Goal: Transaction & Acquisition: Purchase product/service

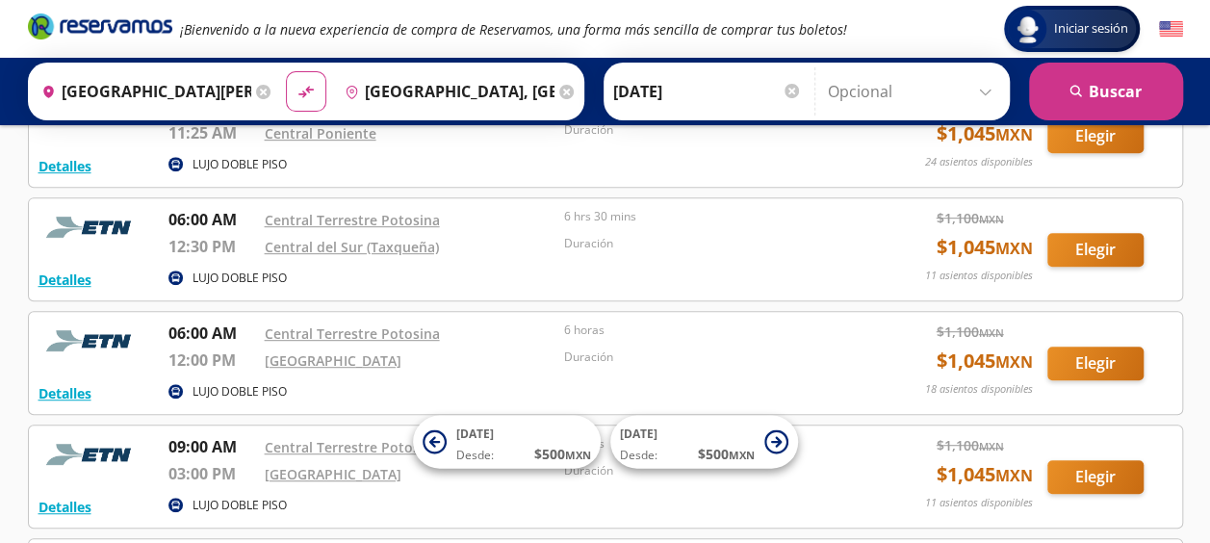
scroll to position [379, 0]
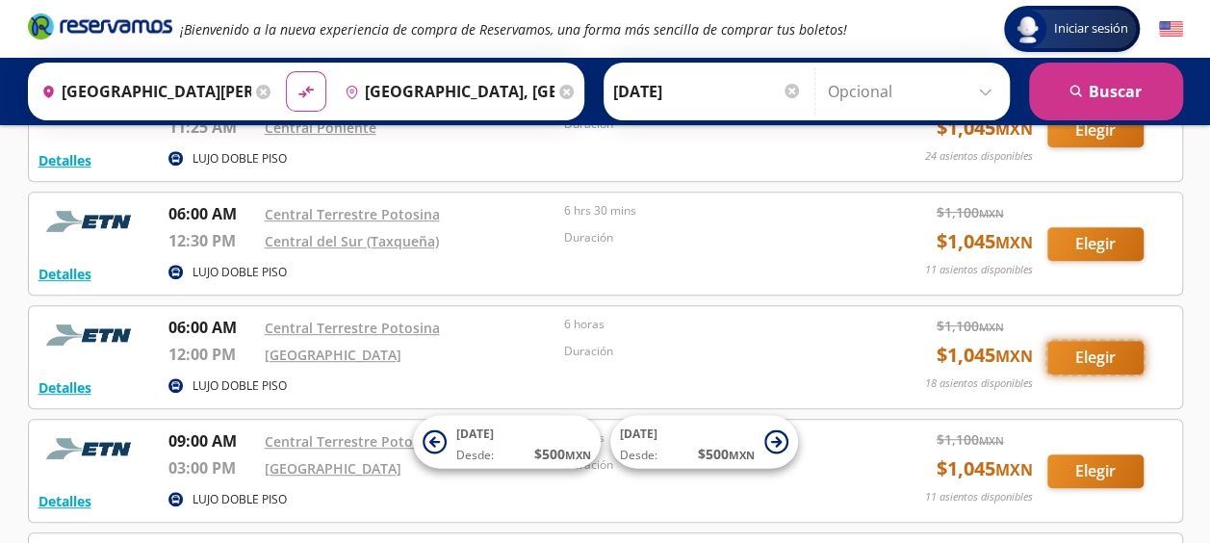
click at [1096, 349] on button "Elegir" at bounding box center [1095, 358] width 96 height 34
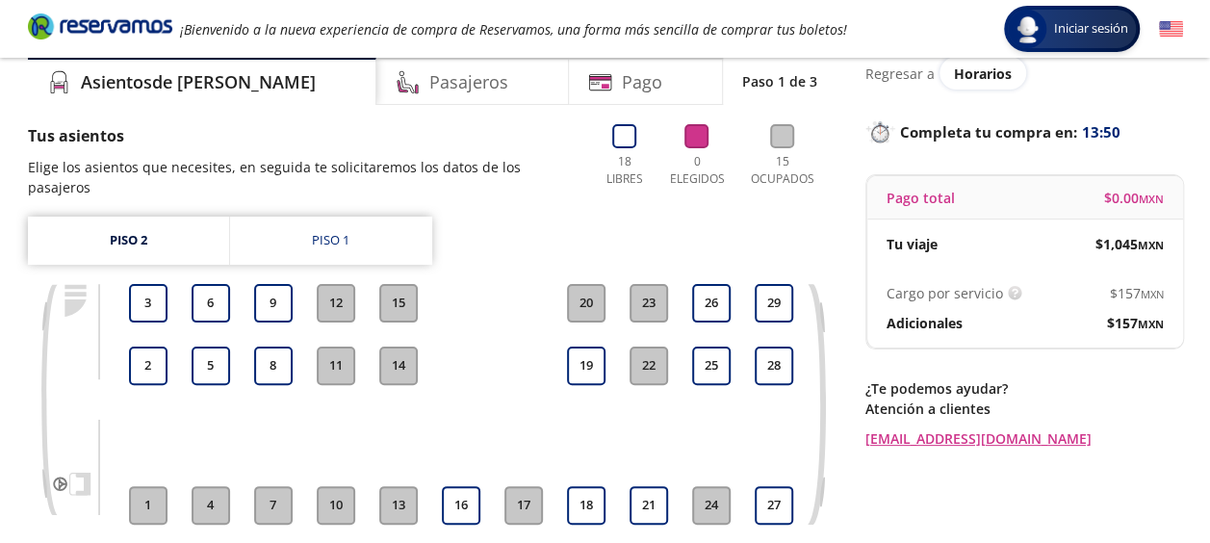
scroll to position [76, 0]
click at [131, 225] on link "Piso 2" at bounding box center [128, 240] width 201 height 48
click at [335, 283] on button "12" at bounding box center [336, 302] width 38 height 38
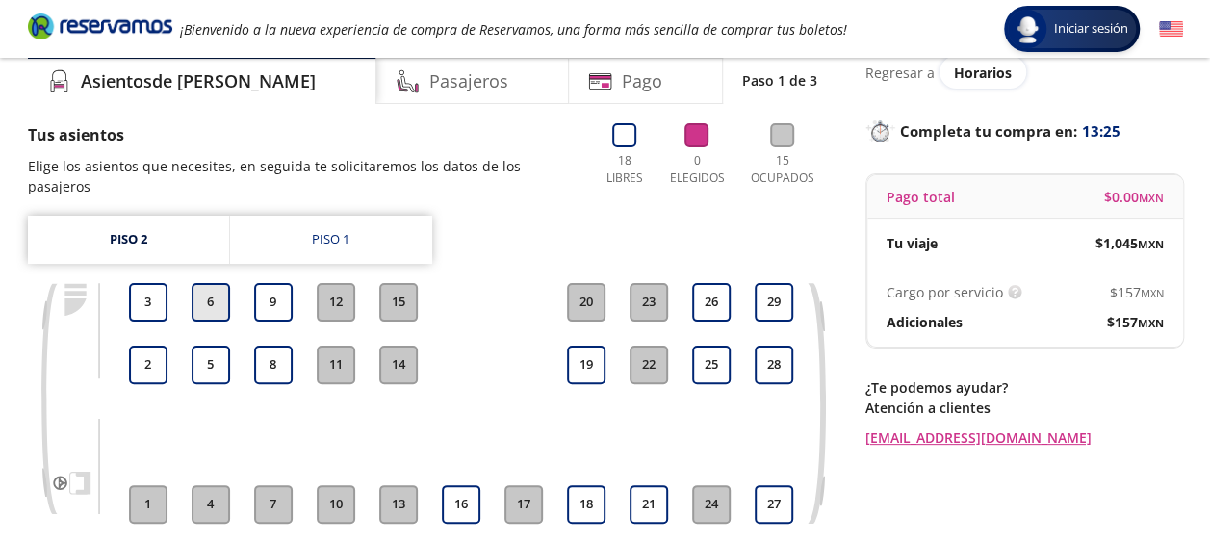
click at [219, 283] on button "6" at bounding box center [210, 302] width 38 height 38
click at [217, 345] on button "5" at bounding box center [210, 364] width 38 height 38
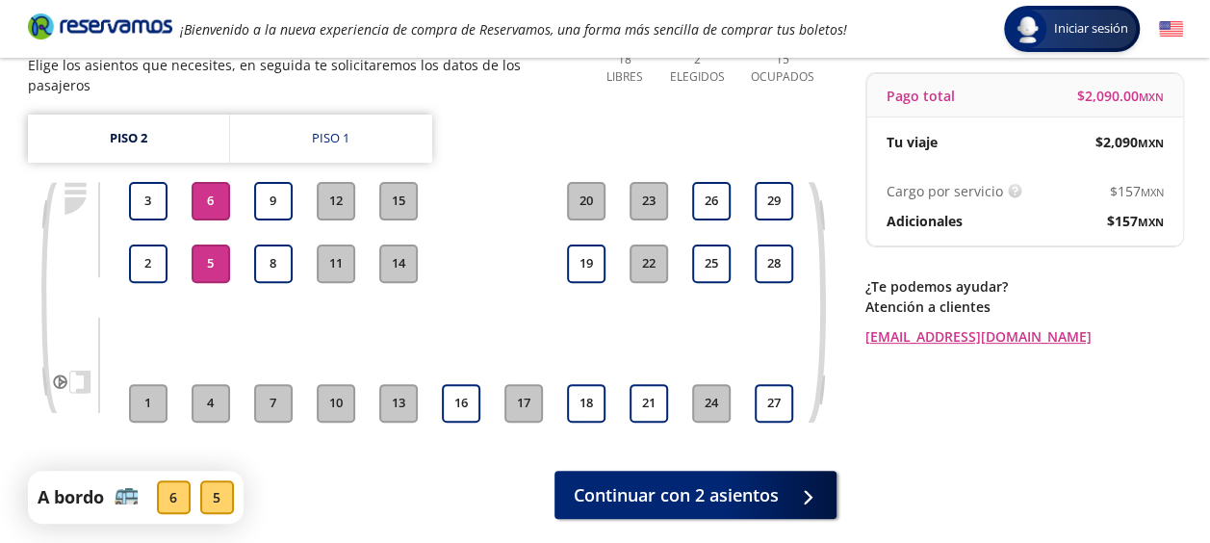
scroll to position [185, 0]
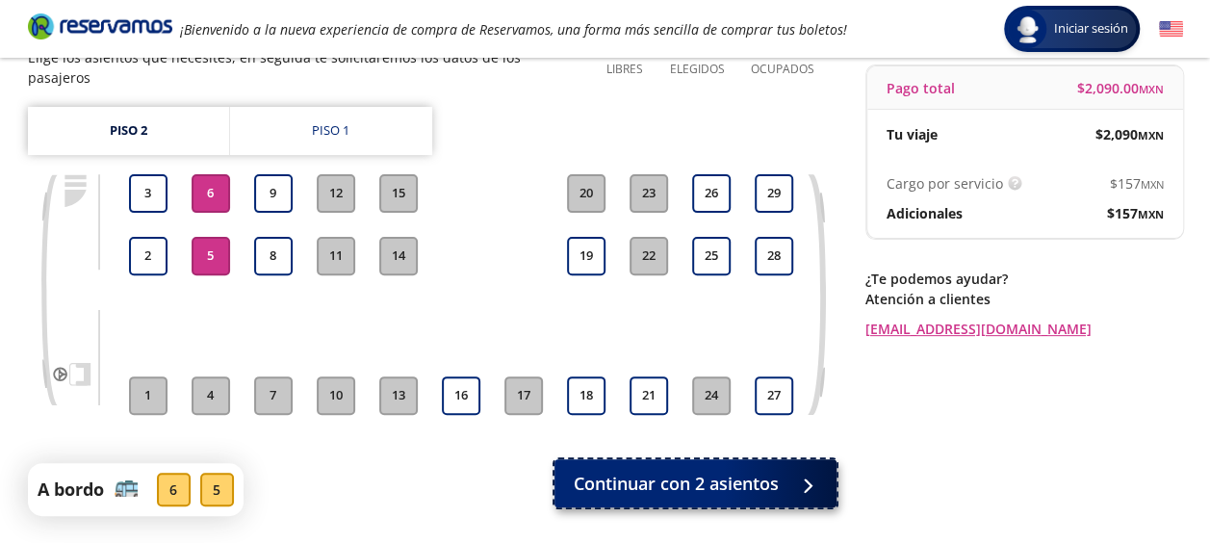
click at [734, 471] on span "Continuar con 2 asientos" at bounding box center [675, 484] width 205 height 26
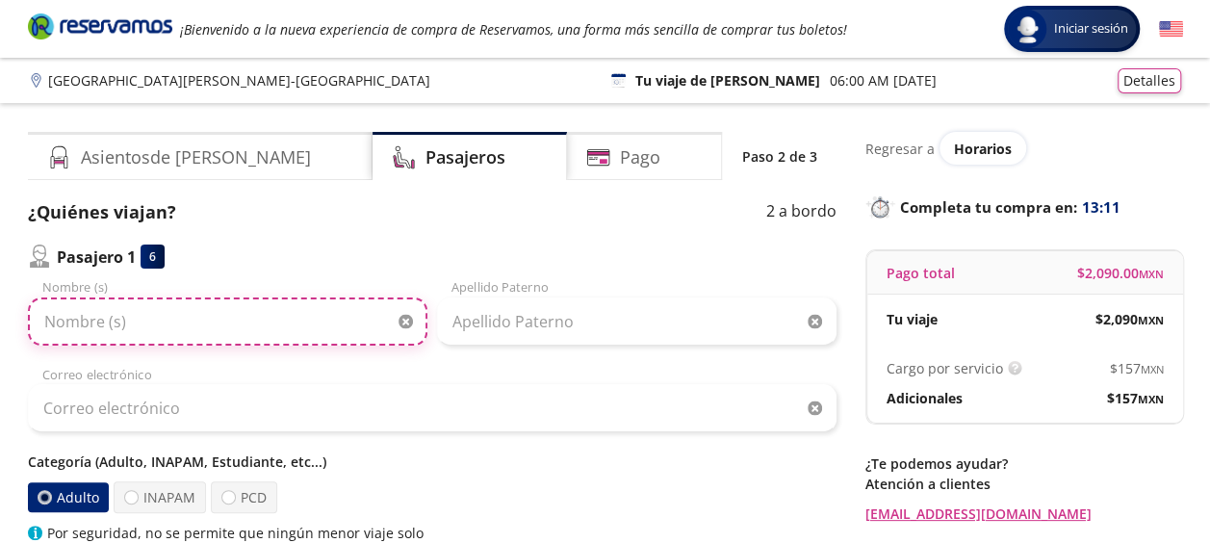
click at [331, 328] on input "Nombre (s)" at bounding box center [227, 321] width 399 height 48
type input "[PERSON_NAME]"
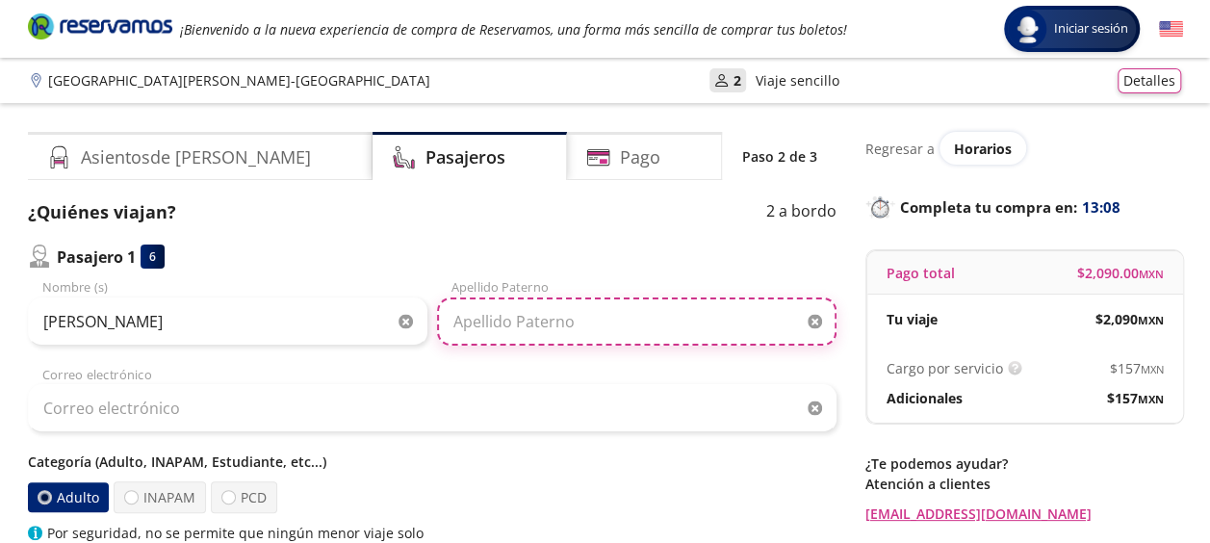
type input "[PERSON_NAME]"
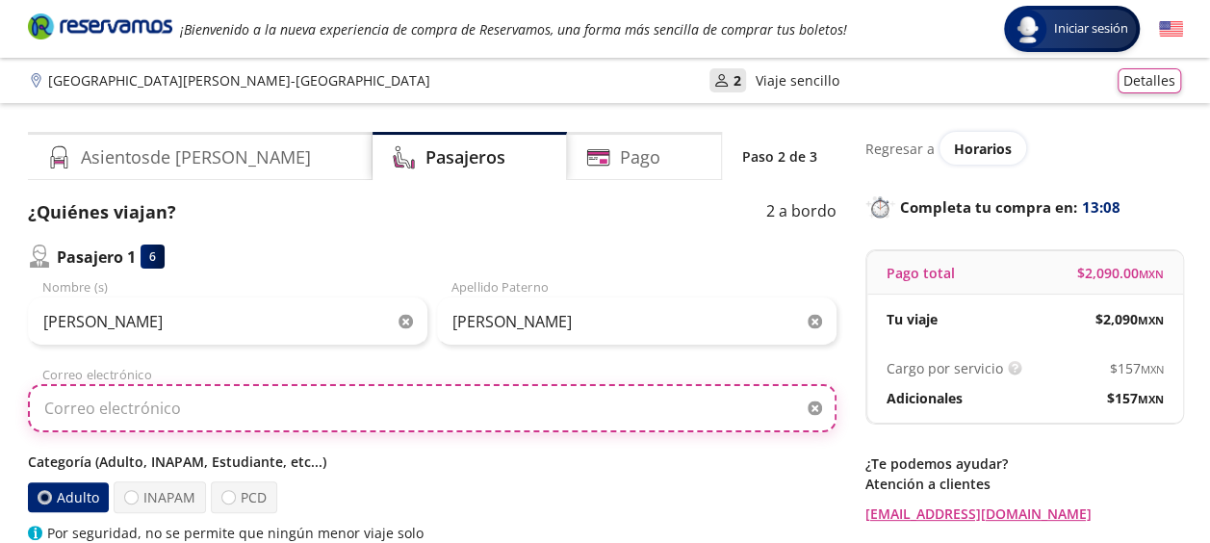
type input "[EMAIL_ADDRESS][DOMAIN_NAME]"
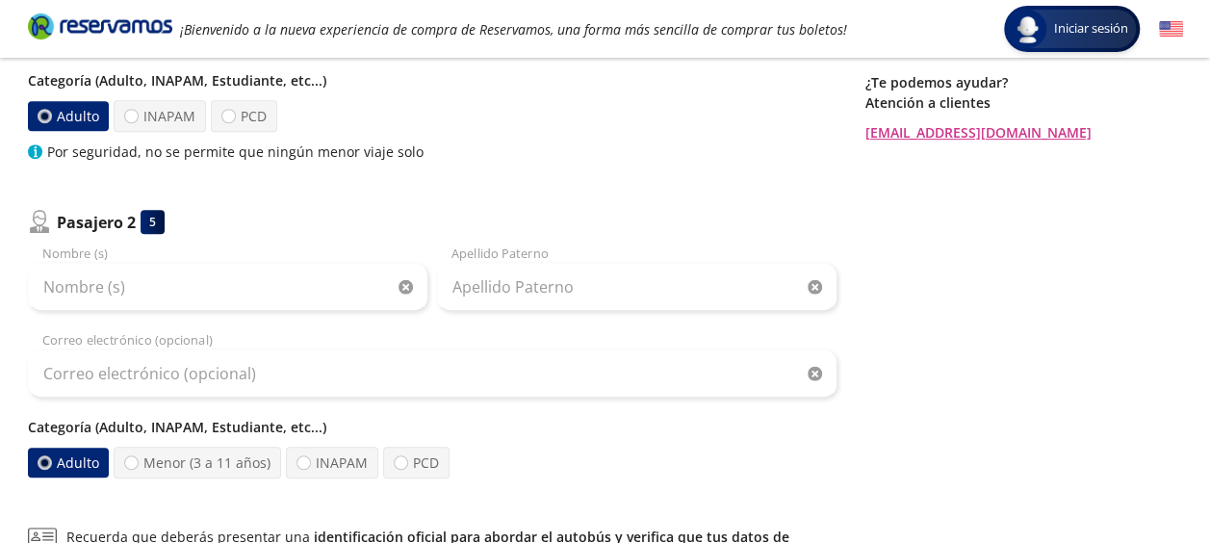
scroll to position [401, 0]
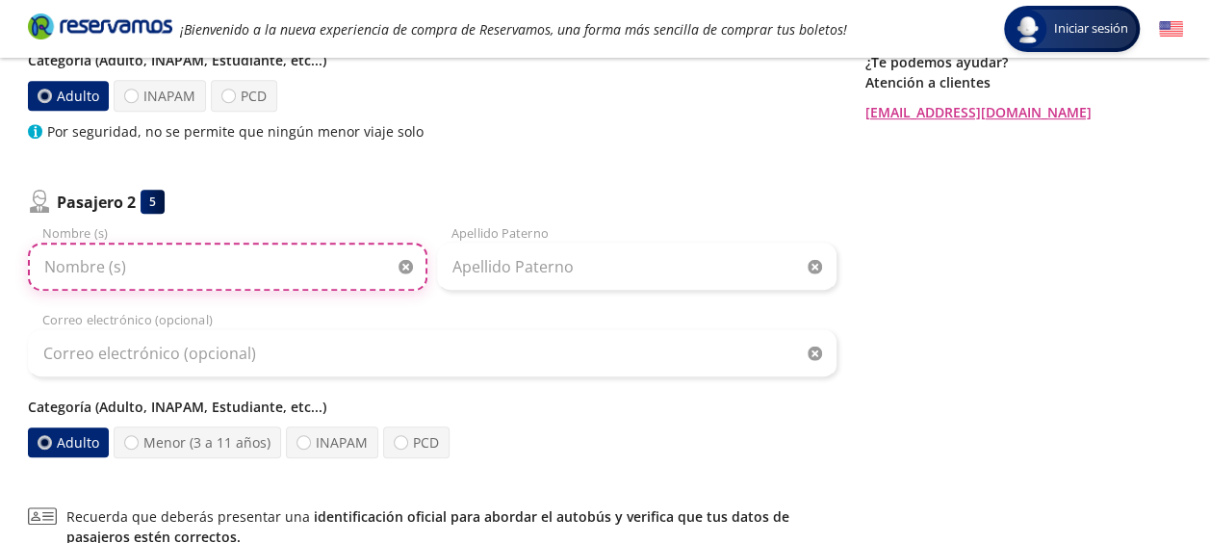
click at [314, 269] on input "Nombre (s)" at bounding box center [227, 266] width 399 height 48
type input "[PERSON_NAME]"
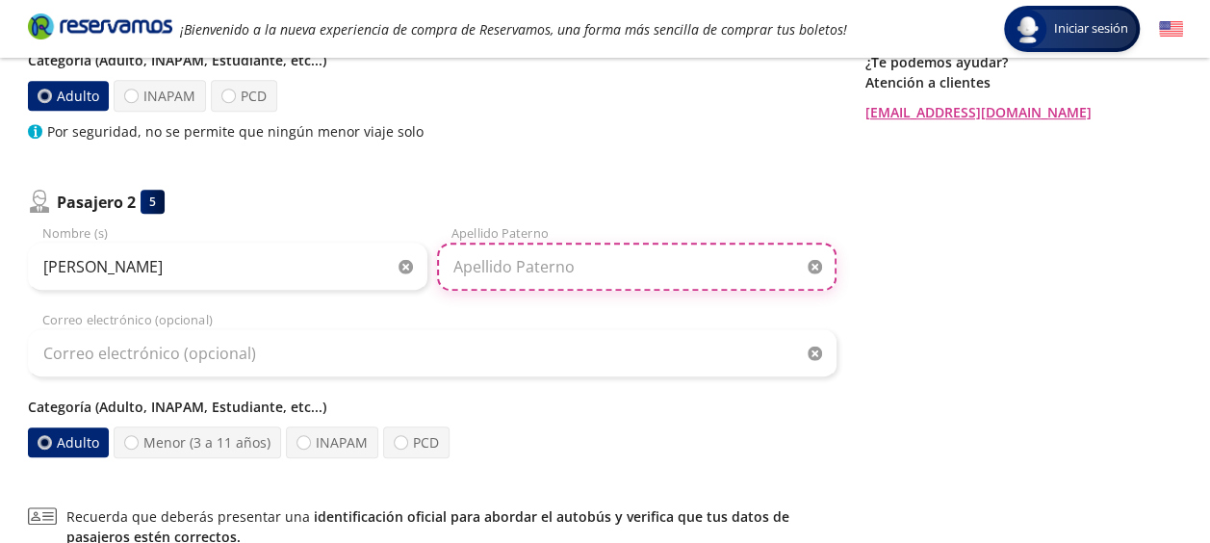
click at [494, 256] on input "Apellido Paterno" at bounding box center [636, 266] width 399 height 48
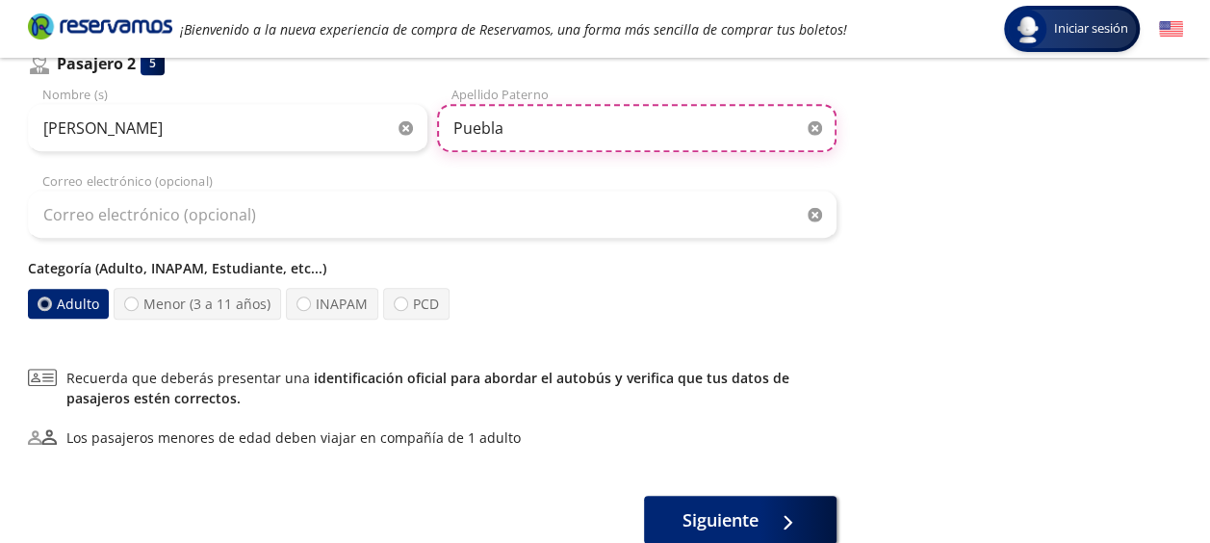
scroll to position [535, 0]
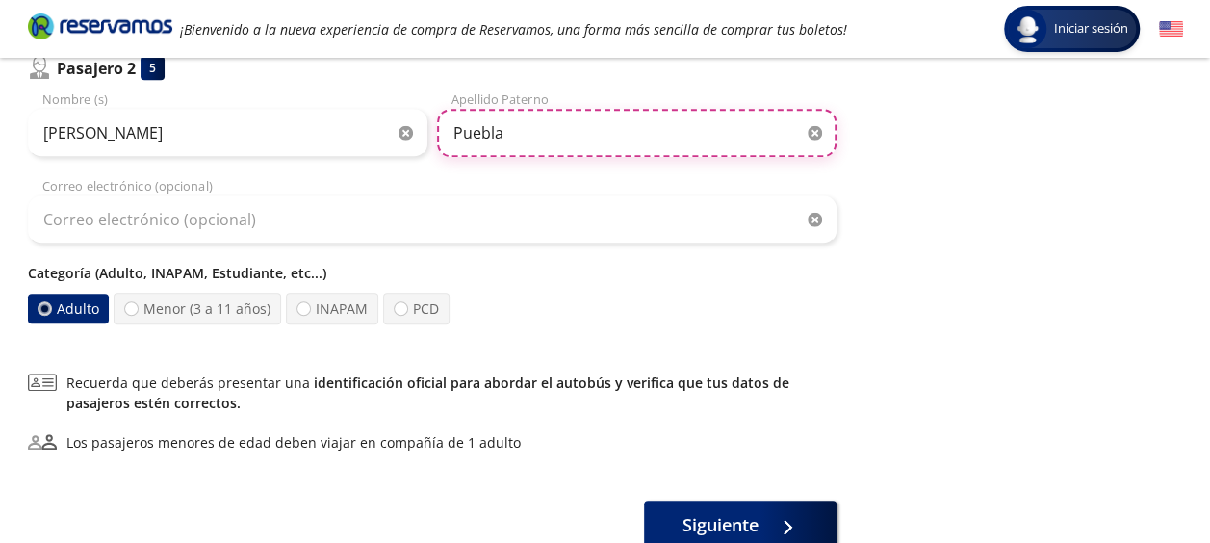
type input "Puebla"
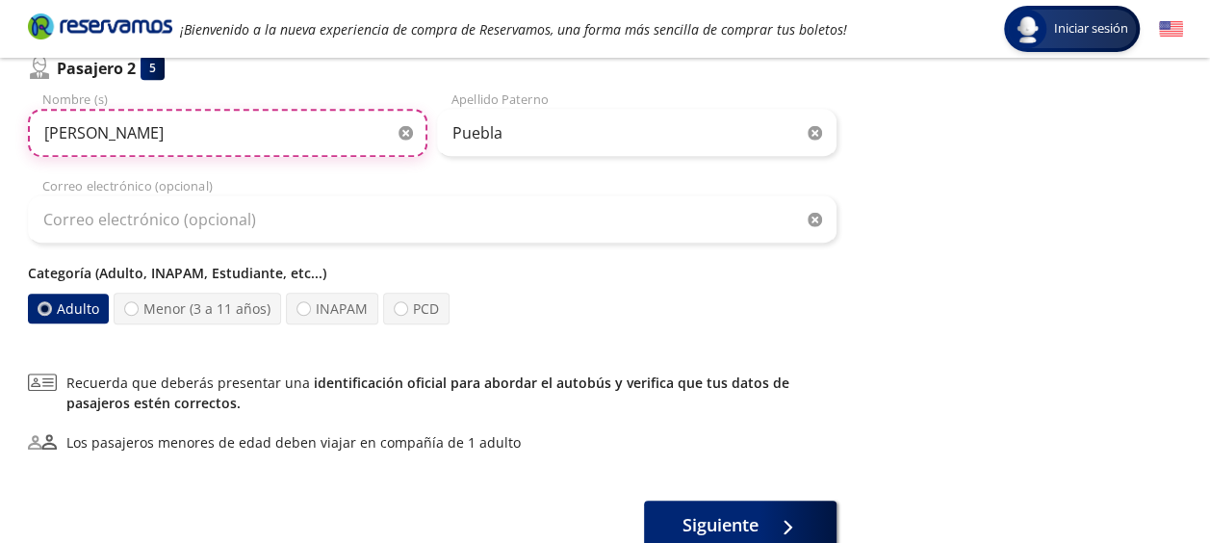
click at [308, 125] on input "[PERSON_NAME]" at bounding box center [227, 133] width 399 height 48
type input "E"
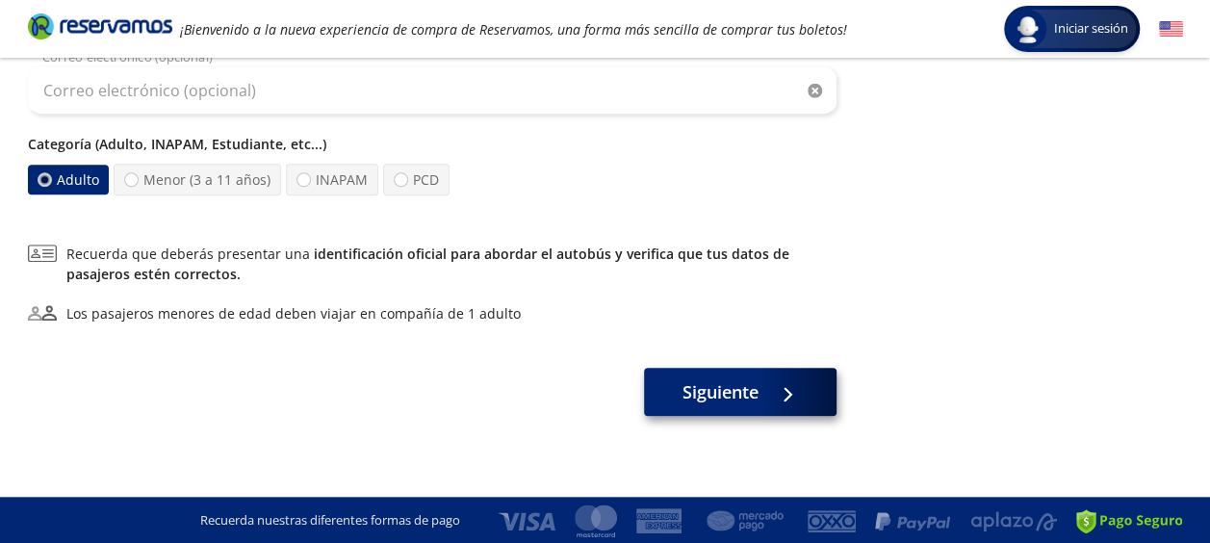
type input "[PERSON_NAME] [PERSON_NAME]"
click at [720, 382] on span "Siguiente" at bounding box center [720, 392] width 76 height 26
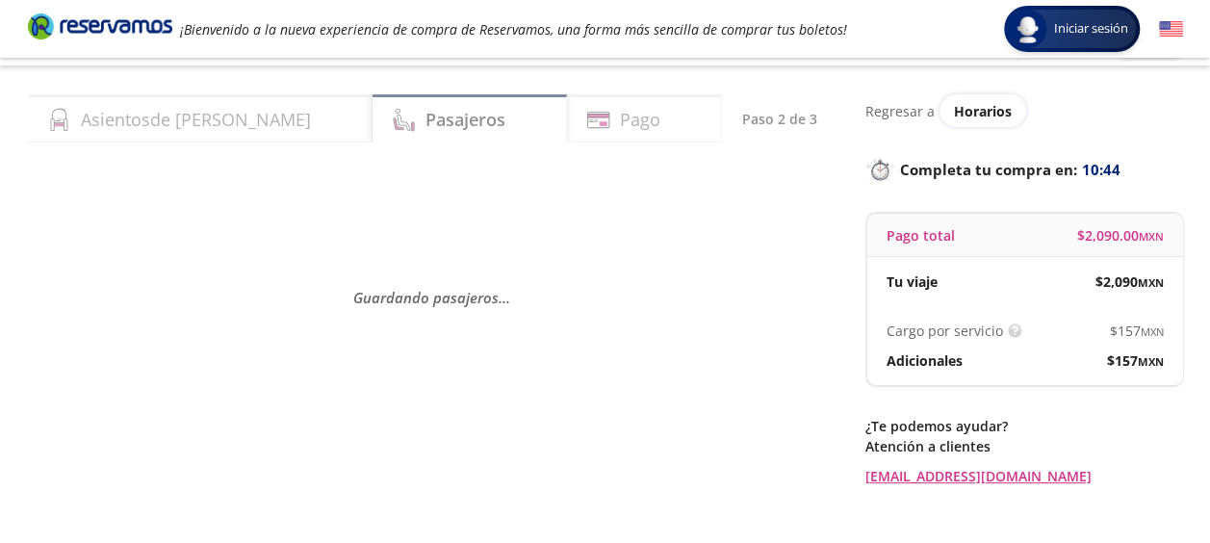
scroll to position [36, 0]
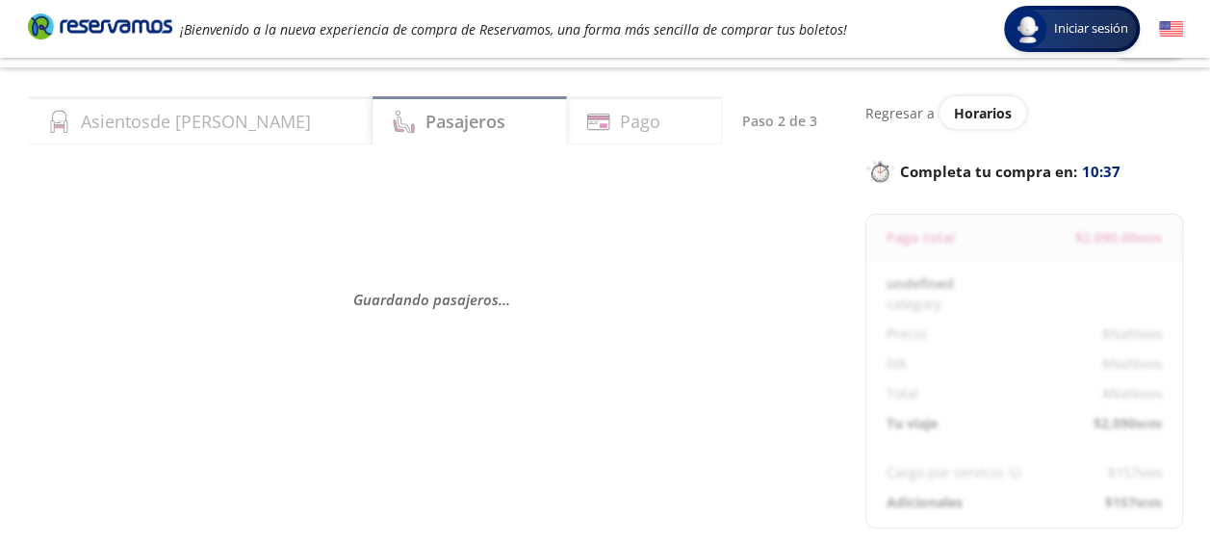
select select "MX"
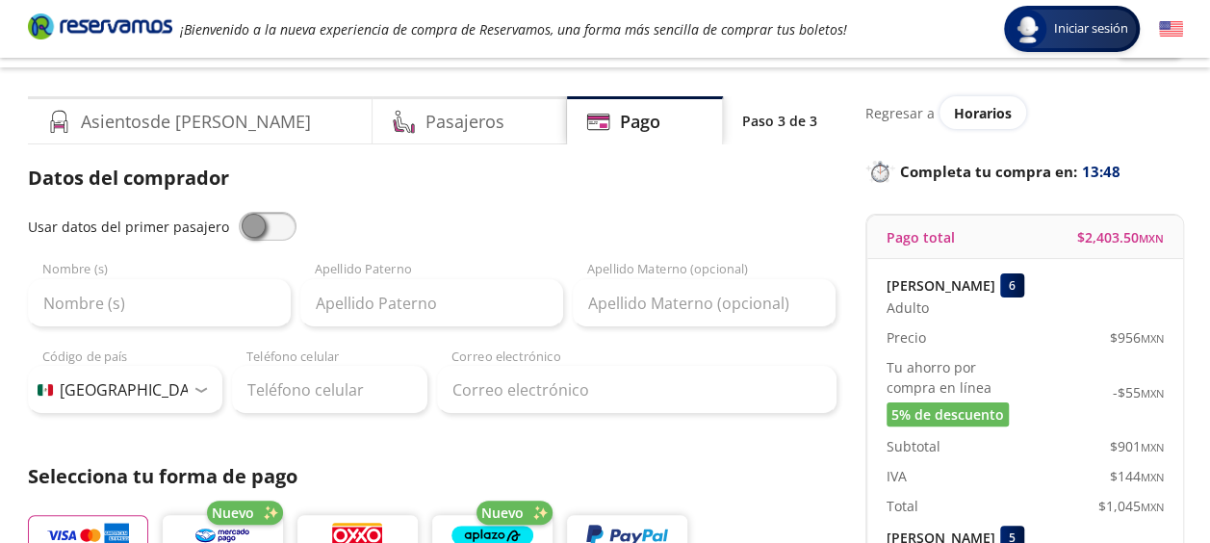
click at [284, 225] on span at bounding box center [268, 226] width 58 height 29
click at [239, 212] on input "checkbox" at bounding box center [239, 212] width 0 height 0
type input "[PERSON_NAME]"
type input "[EMAIL_ADDRESS][DOMAIN_NAME]"
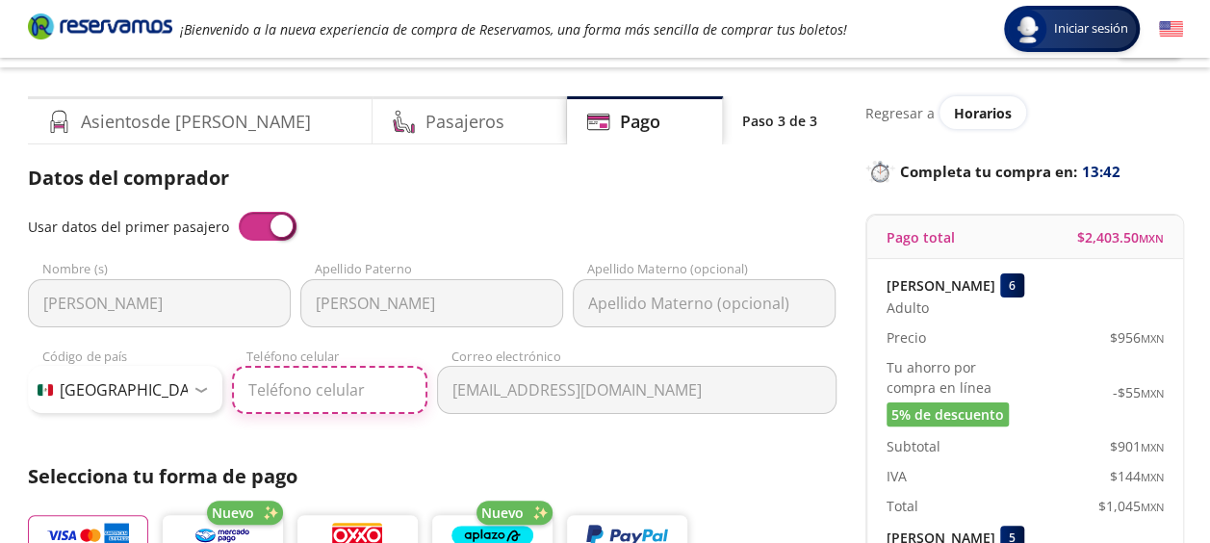
click at [324, 404] on input "Teléfono celular" at bounding box center [329, 390] width 195 height 48
type input "444 135 5496"
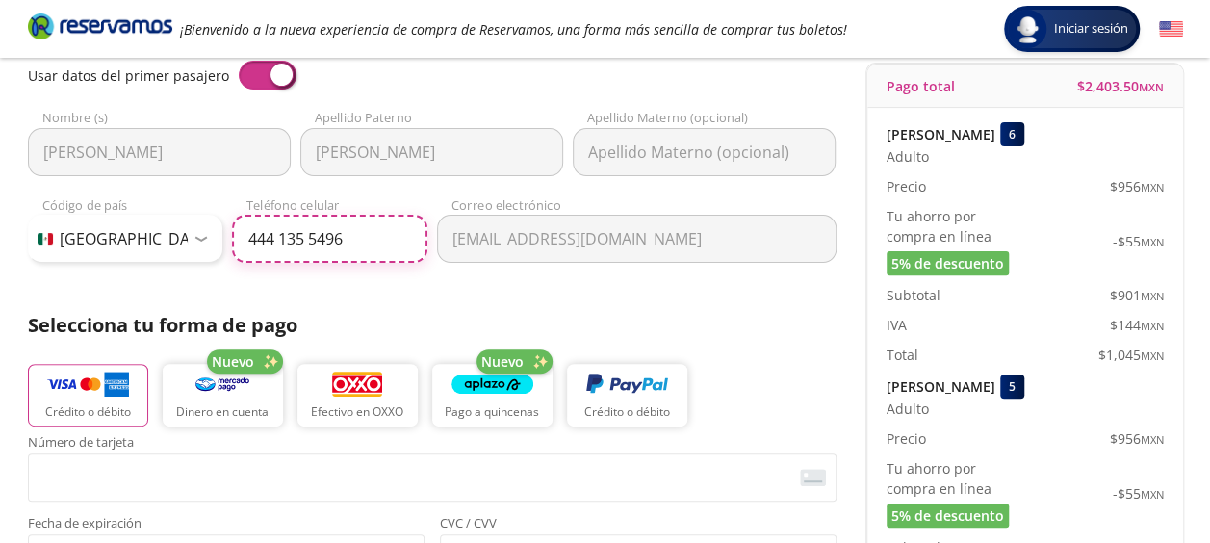
scroll to position [227, 0]
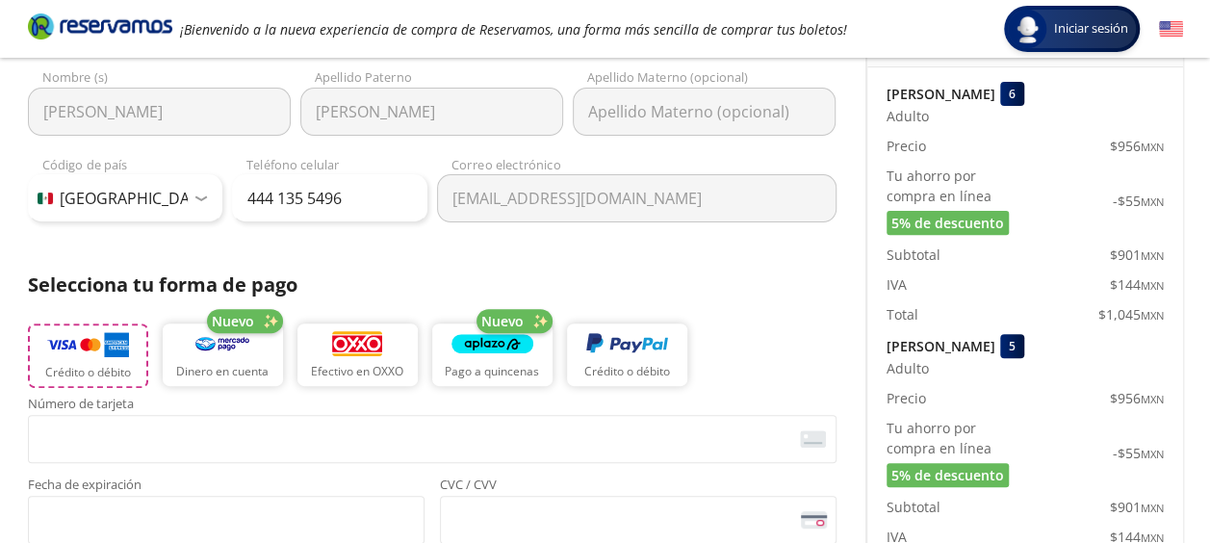
click at [94, 354] on img "button" at bounding box center [88, 344] width 82 height 29
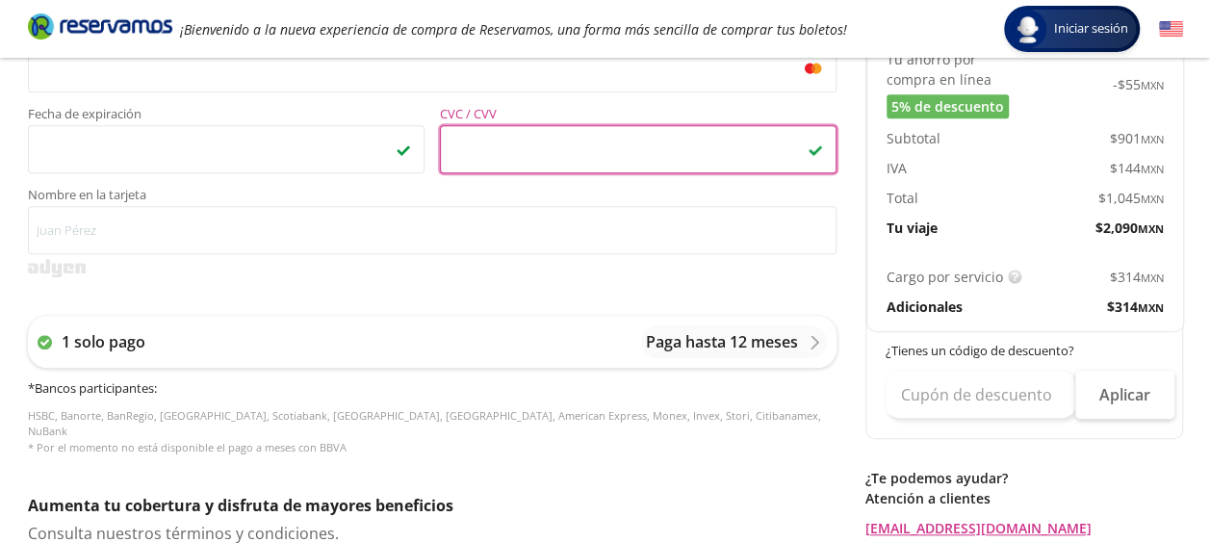
scroll to position [598, 0]
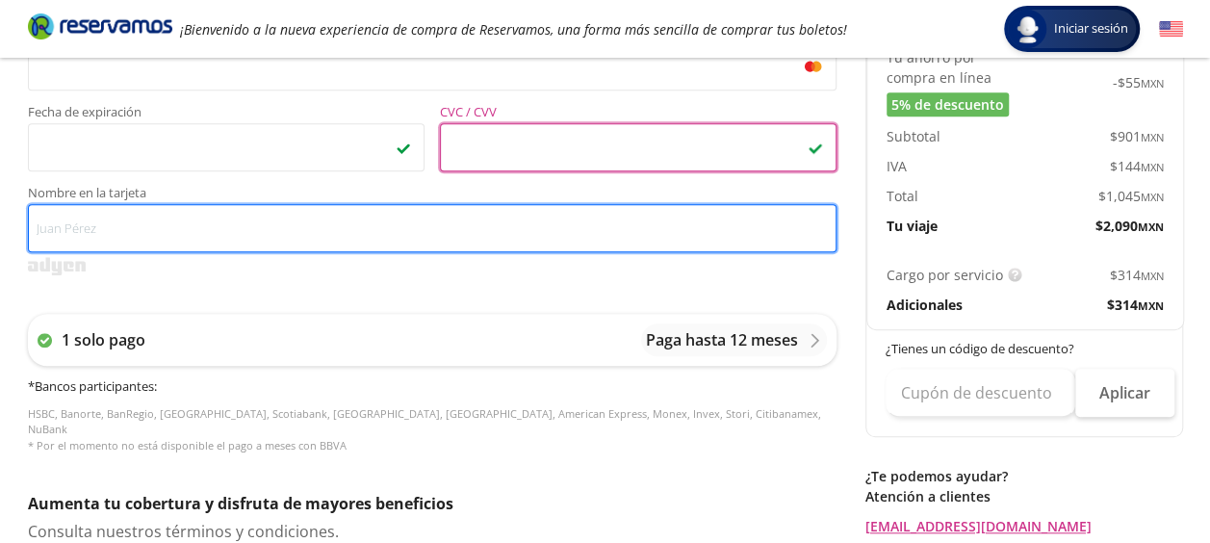
click at [217, 233] on input "Nombre en la tarjeta" at bounding box center [432, 228] width 808 height 48
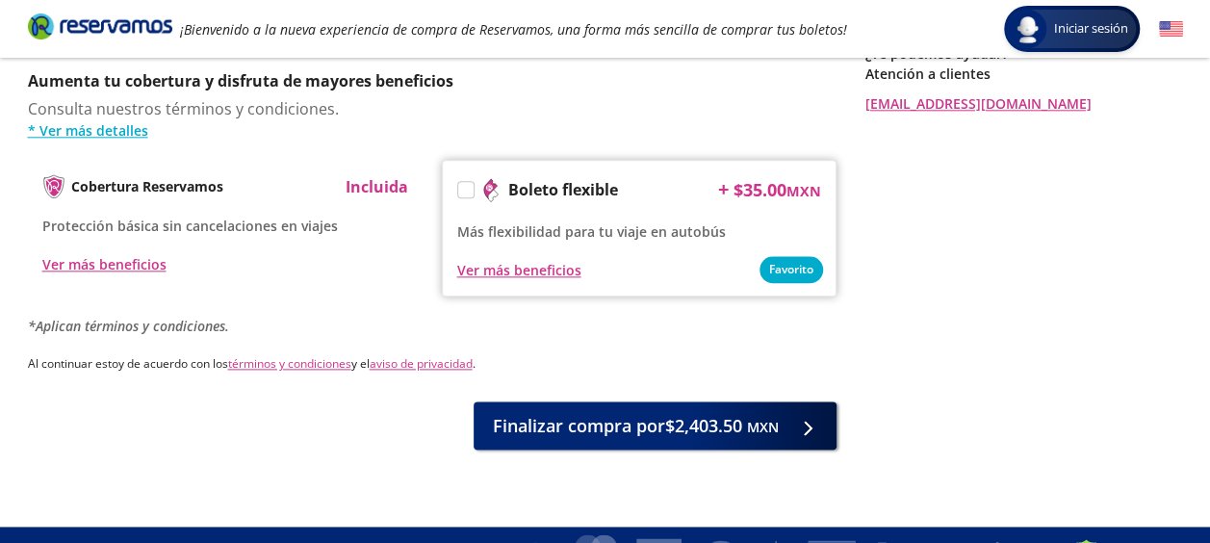
scroll to position [1035, 0]
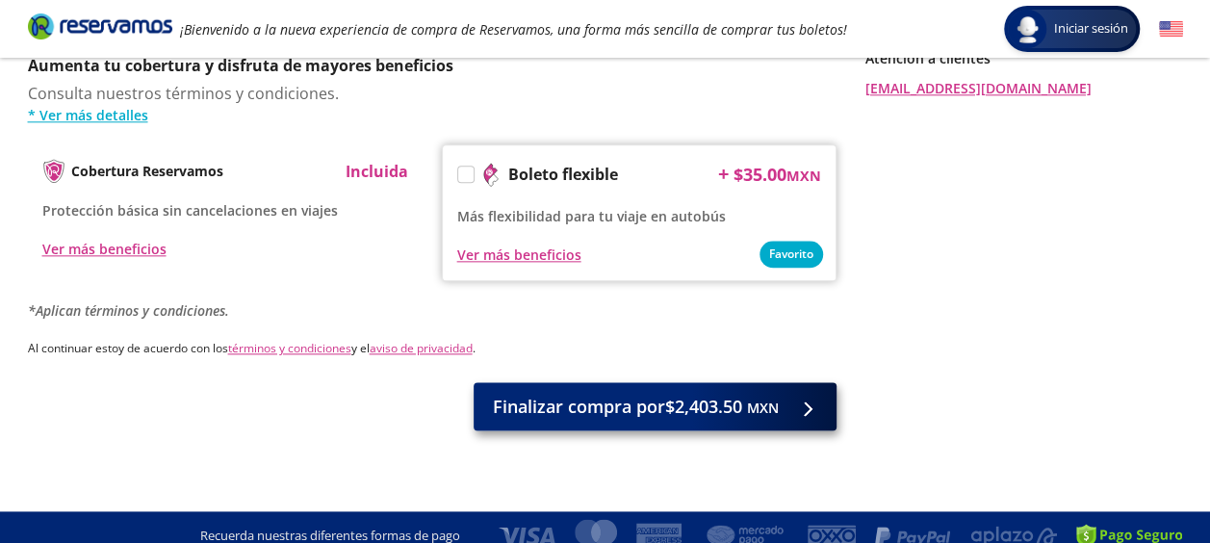
type input "[PERSON_NAME]"
click at [697, 394] on span "Finalizar compra por $2,403.50 MXN" at bounding box center [636, 407] width 286 height 26
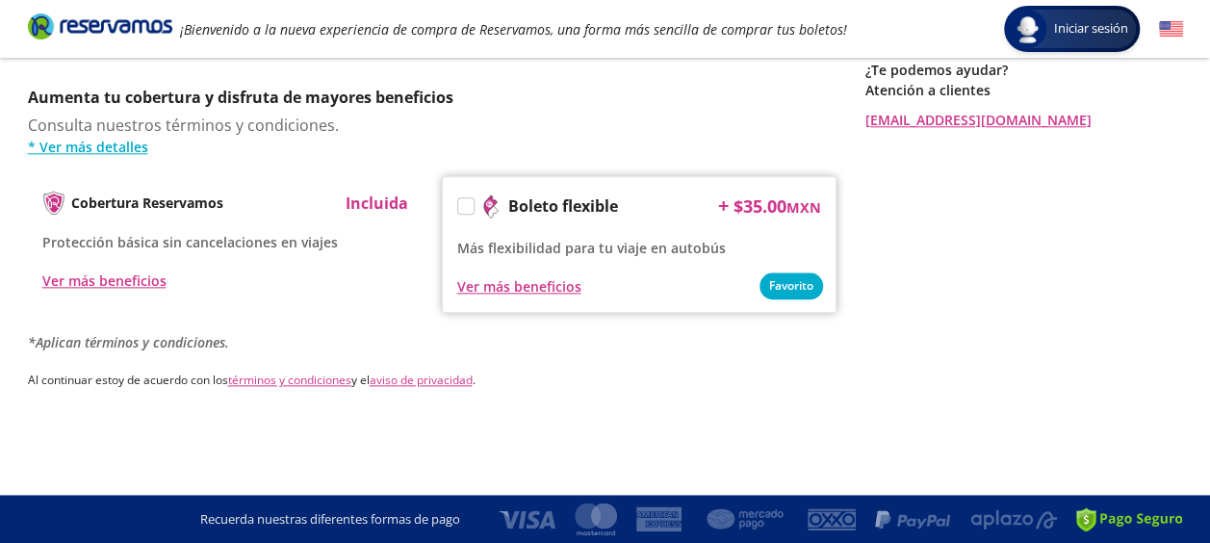
scroll to position [0, 0]
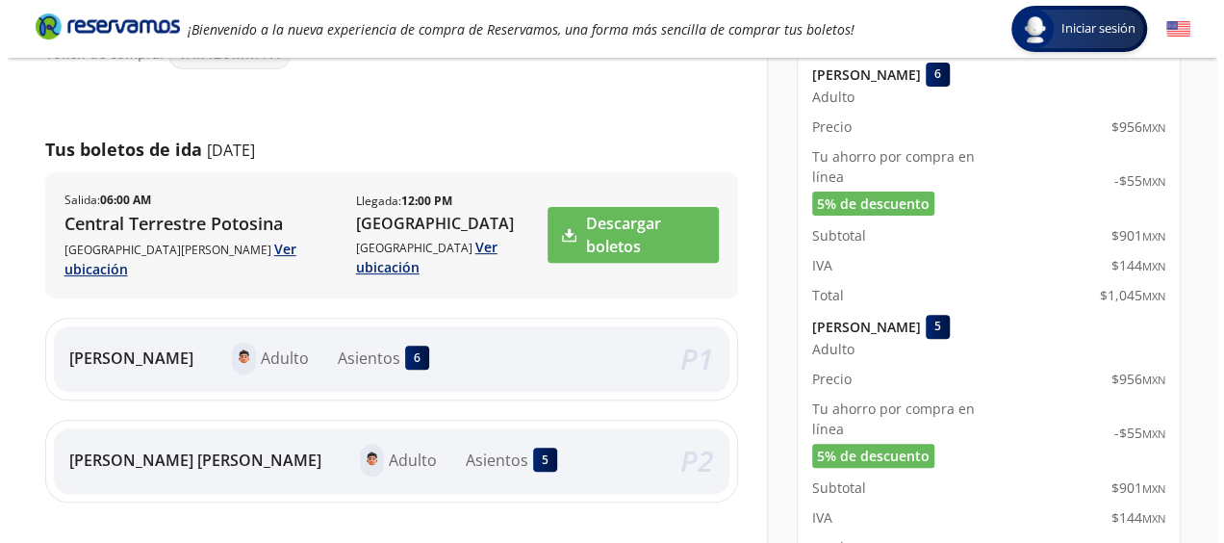
scroll to position [234, 0]
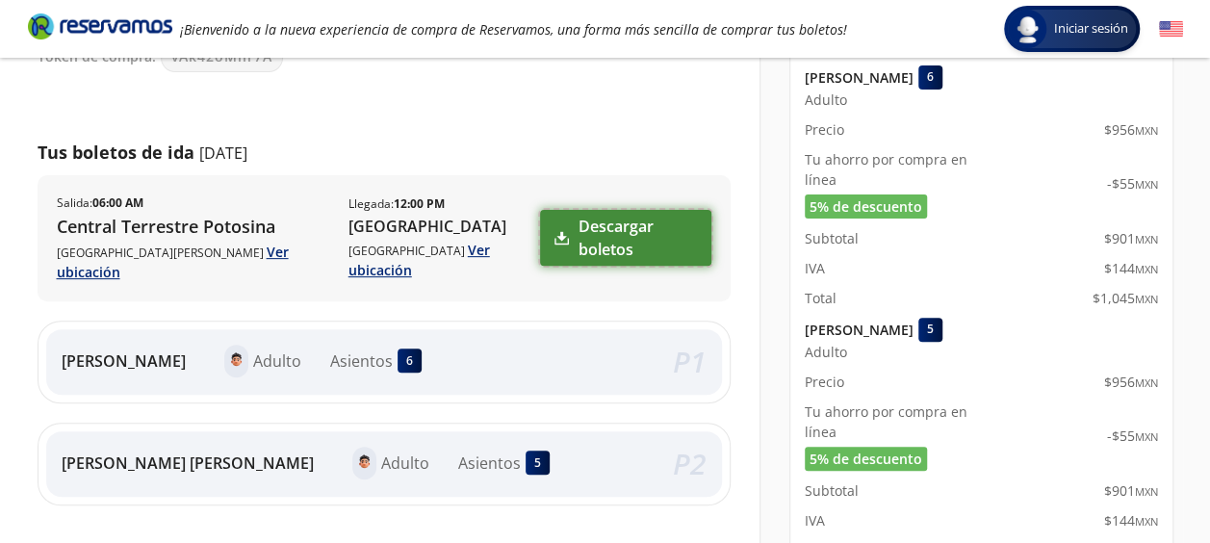
click at [609, 233] on link "Descargar boletos" at bounding box center [625, 238] width 170 height 56
